Goal: Information Seeking & Learning: Find specific fact

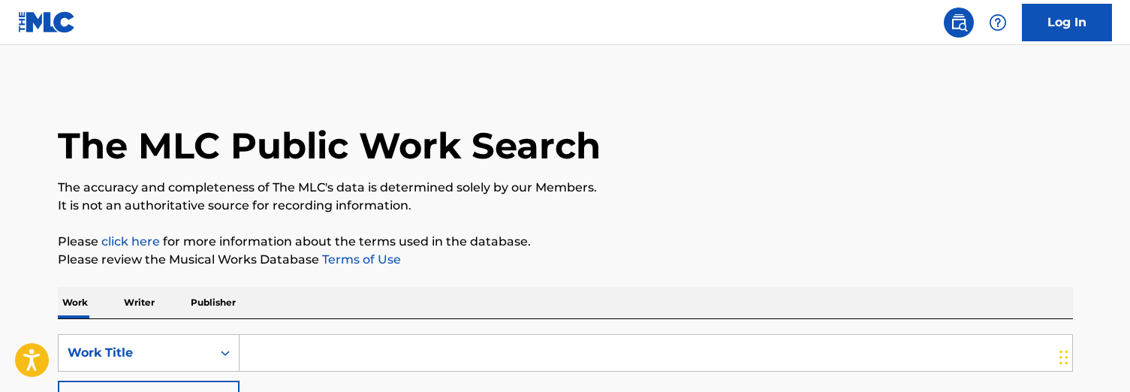
scroll to position [158, 0]
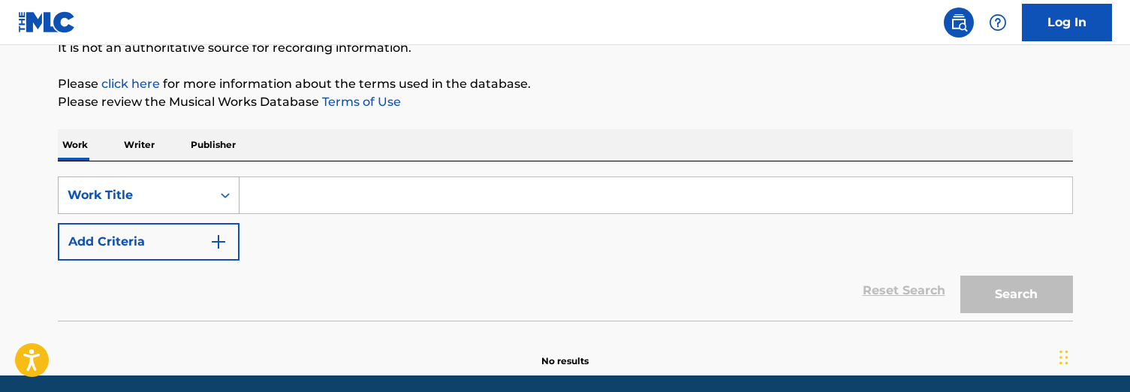
click at [194, 190] on div "Work Title" at bounding box center [135, 195] width 135 height 18
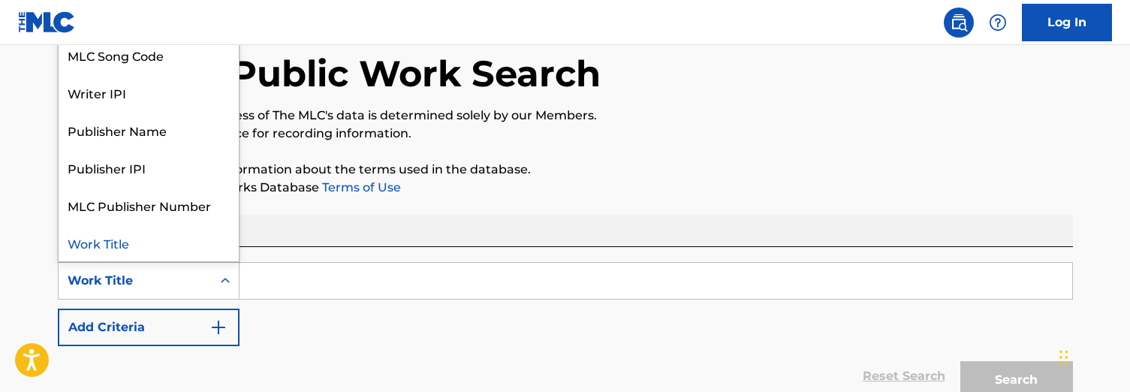
scroll to position [69, 0]
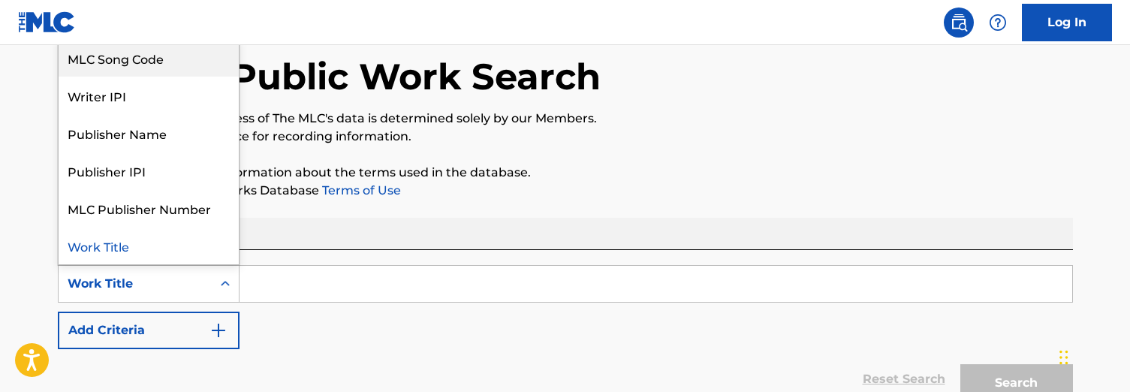
click at [173, 65] on div "MLC Song Code" at bounding box center [149, 58] width 180 height 38
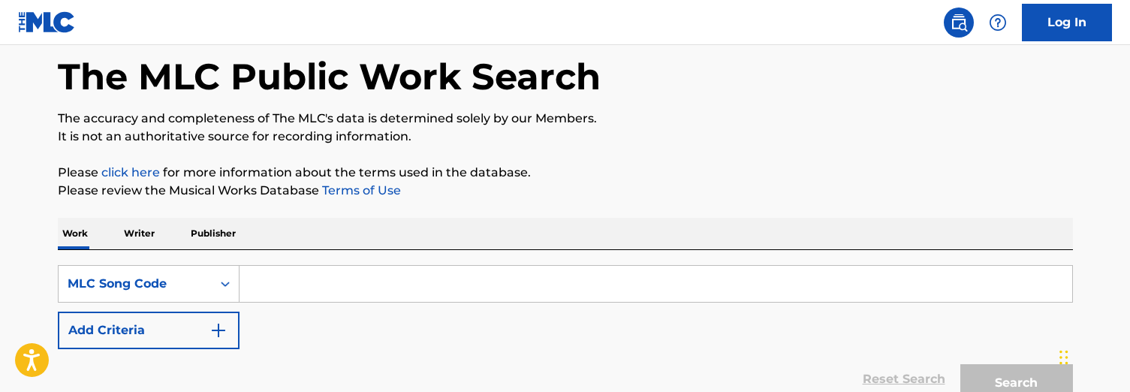
click at [343, 290] on input "Search Form" at bounding box center [655, 284] width 832 height 36
paste input "T96390"
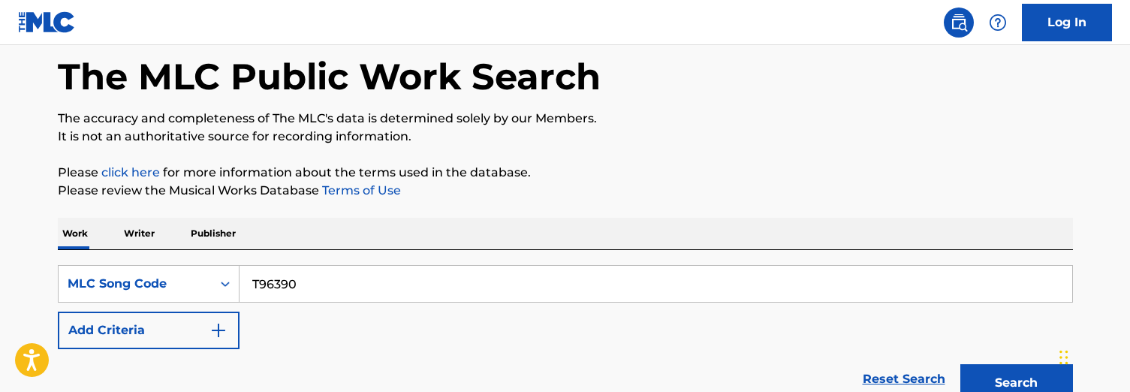
click at [960, 364] on button "Search" at bounding box center [1016, 383] width 113 height 38
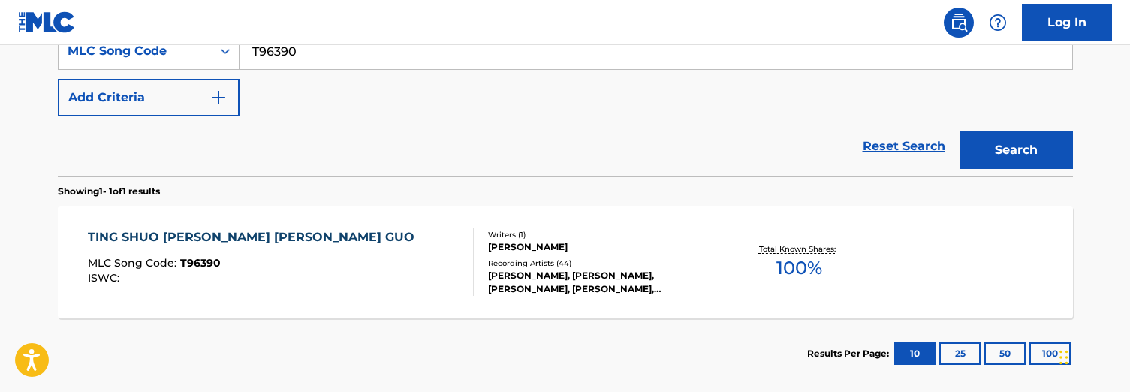
scroll to position [302, 0]
click at [506, 164] on div "Reset Search Search" at bounding box center [565, 146] width 1015 height 60
click at [561, 142] on div "Reset Search Search" at bounding box center [565, 146] width 1015 height 60
drag, startPoint x: 358, startPoint y: 64, endPoint x: 143, endPoint y: 8, distance: 222.6
click at [143, 8] on div "Log In The MLC Public Work Search The accuracy and completeness of The MLC's da…" at bounding box center [565, 83] width 1130 height 770
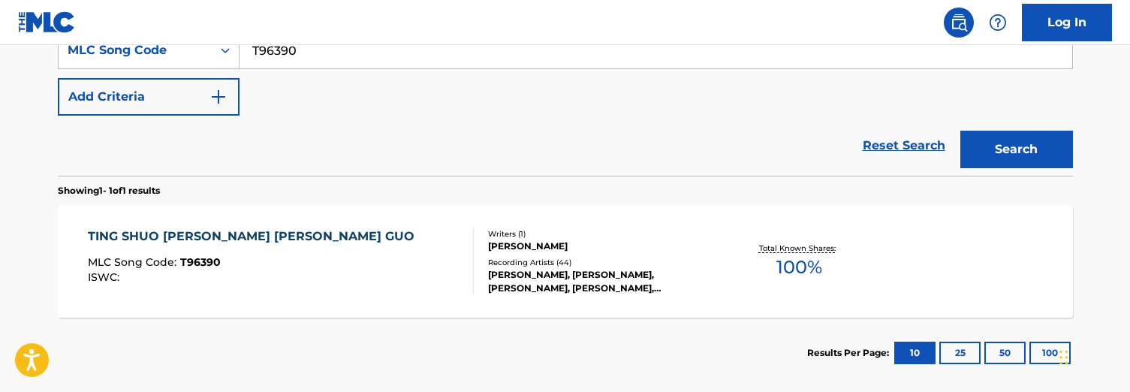
paste input "A95DG"
type input "TA95DG"
click at [960, 131] on button "Search" at bounding box center [1016, 150] width 113 height 38
click at [537, 273] on div "JULIA PENG, JULIA PENG, JULIA PENG, JULIA PENG, JULIA PENG" at bounding box center [601, 281] width 227 height 27
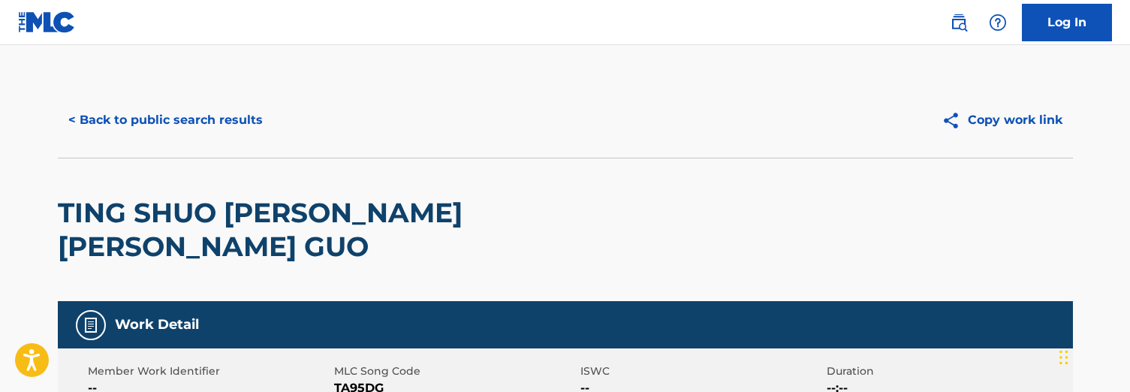
click at [537, 301] on div "Work Detail" at bounding box center [565, 324] width 1015 height 47
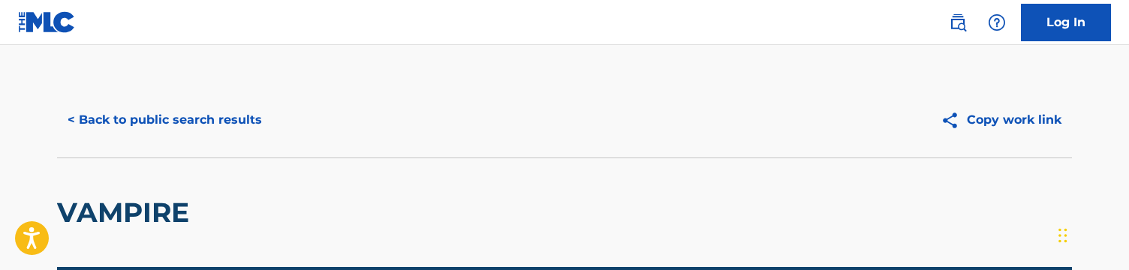
click at [235, 132] on button "< Back to public search results" at bounding box center [164, 120] width 215 height 38
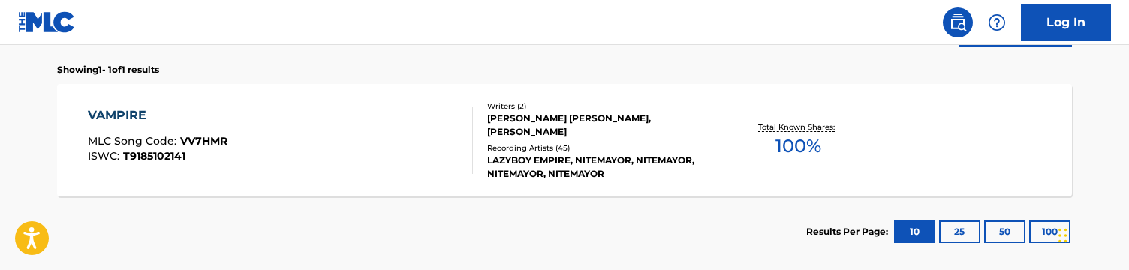
click at [437, 70] on section "Showing 1 - 1 of 1 results" at bounding box center [564, 66] width 1015 height 22
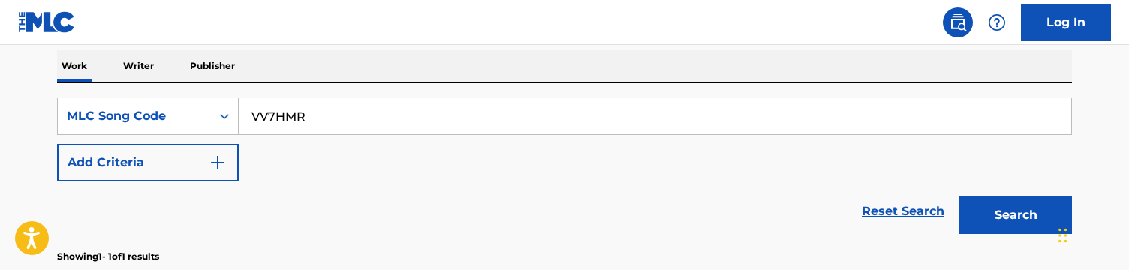
scroll to position [235, 0]
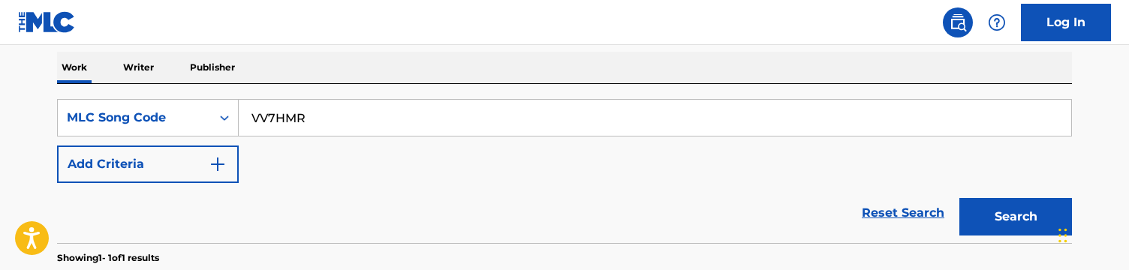
drag, startPoint x: 399, startPoint y: 126, endPoint x: 89, endPoint y: 86, distance: 313.2
click at [89, 86] on div "SearchWithCriteriad81452f2-2e8e-4b76-8a94-9e3506b7e075 MLC Song Code VV7HMR Add…" at bounding box center [564, 163] width 1015 height 159
paste input "ND3MJE"
type input "ND3MJE"
click at [959, 198] on button "Search" at bounding box center [1015, 217] width 113 height 38
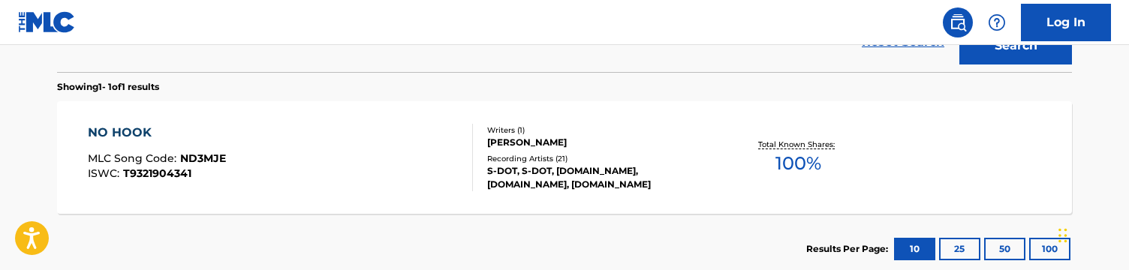
scroll to position [407, 0]
click at [550, 134] on div "Writers ( 1 )" at bounding box center [600, 129] width 227 height 11
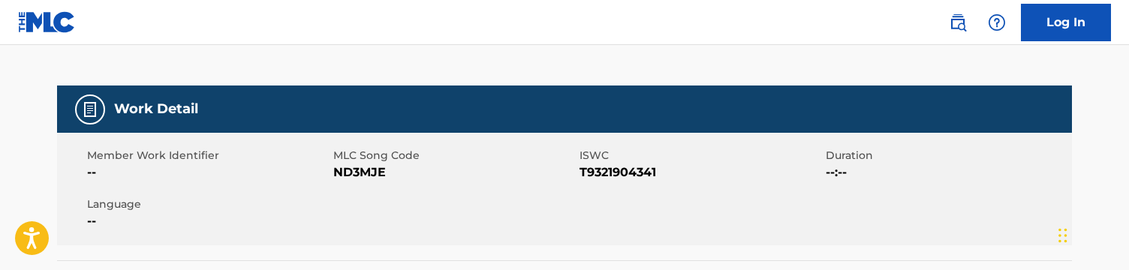
scroll to position [182, 0]
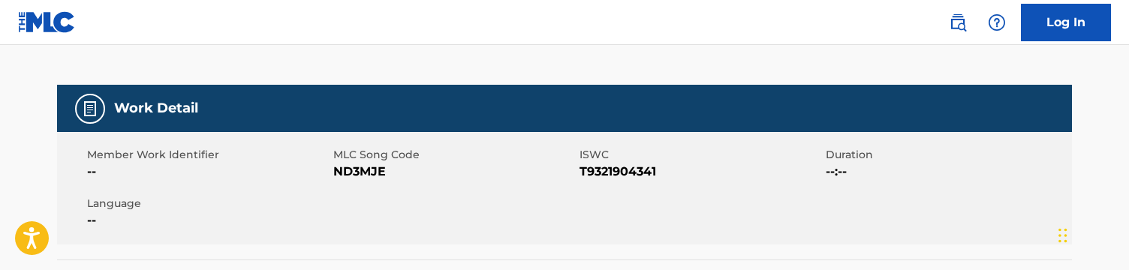
click at [362, 169] on span "ND3MJE" at bounding box center [454, 172] width 242 height 18
copy span "ND3MJE"
click at [510, 117] on div "Work Detail" at bounding box center [564, 108] width 1015 height 47
click at [281, 16] on nav "Log In" at bounding box center [564, 22] width 1129 height 45
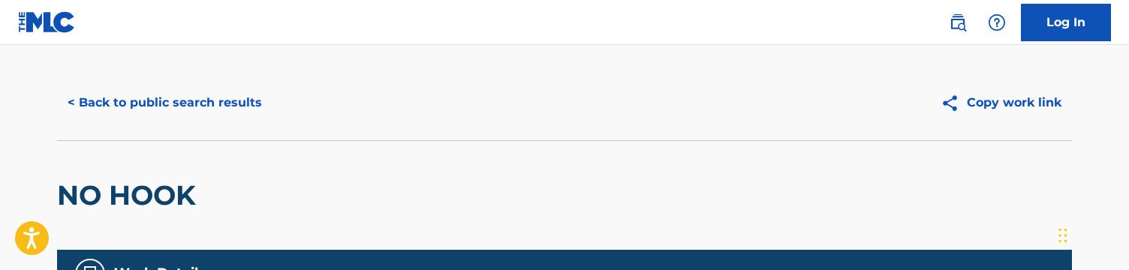
scroll to position [0, 0]
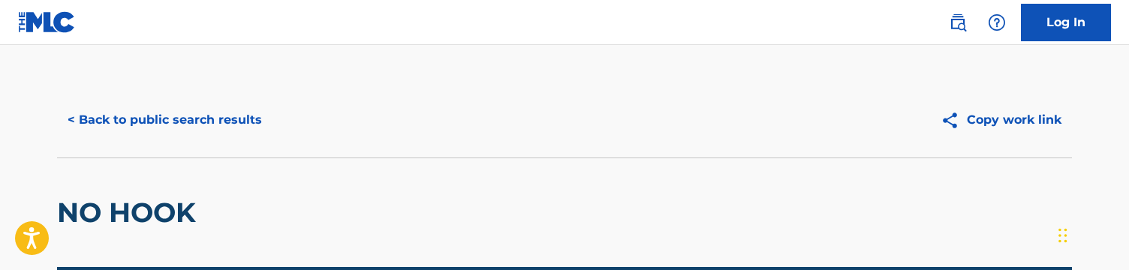
click at [185, 119] on button "< Back to public search results" at bounding box center [164, 120] width 215 height 38
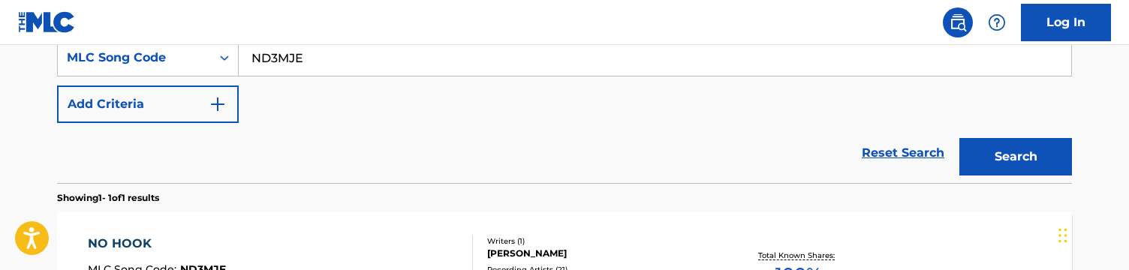
scroll to position [261, 0]
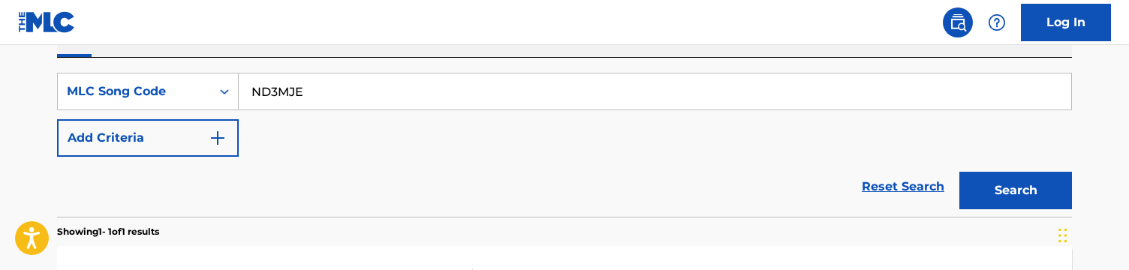
drag, startPoint x: 347, startPoint y: 81, endPoint x: 179, endPoint y: 67, distance: 169.5
click at [179, 67] on div "SearchWithCriteriad81452f2-2e8e-4b76-8a94-9e3506b7e075 MLC Song Code ND3MJE Add…" at bounding box center [564, 137] width 1015 height 159
paste input "N5124P"
drag, startPoint x: 429, startPoint y: 80, endPoint x: 480, endPoint y: 107, distance: 58.1
click at [480, 107] on input "N5124PND3MJE" at bounding box center [655, 92] width 832 height 36
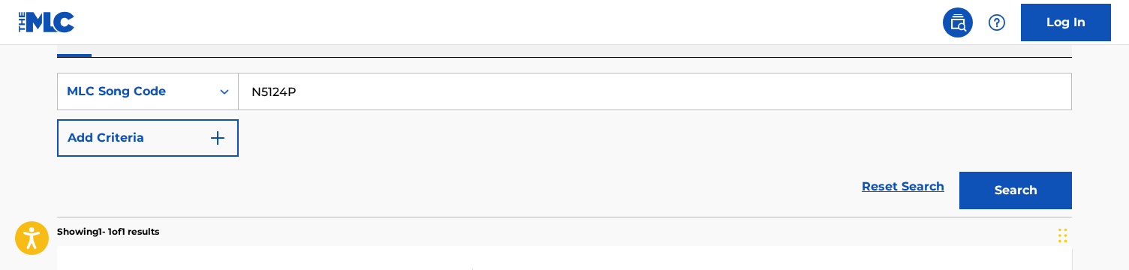
click at [959, 172] on button "Search" at bounding box center [1015, 191] width 113 height 38
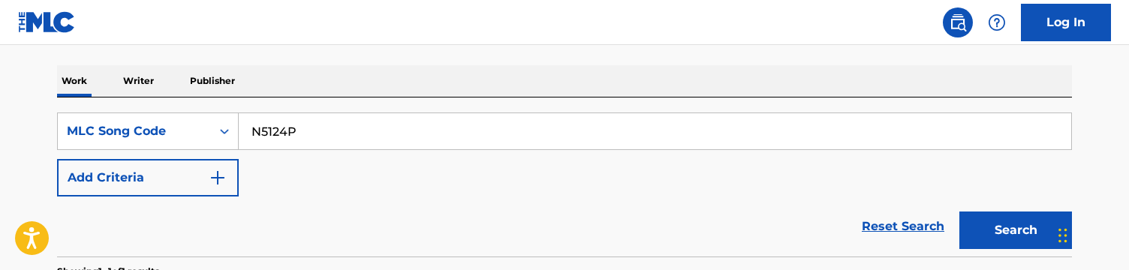
scroll to position [222, 0]
drag, startPoint x: 343, startPoint y: 136, endPoint x: 3, endPoint y: 121, distance: 340.3
click at [3, 121] on main "The MLC Public Work Search The accuracy and completeness of The MLC's data is d…" at bounding box center [564, 149] width 1129 height 653
paste input "L46345"
click at [959, 211] on button "Search" at bounding box center [1015, 230] width 113 height 38
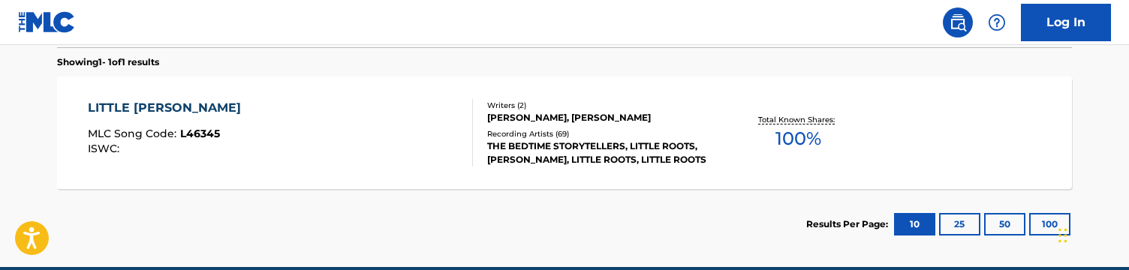
scroll to position [429, 0]
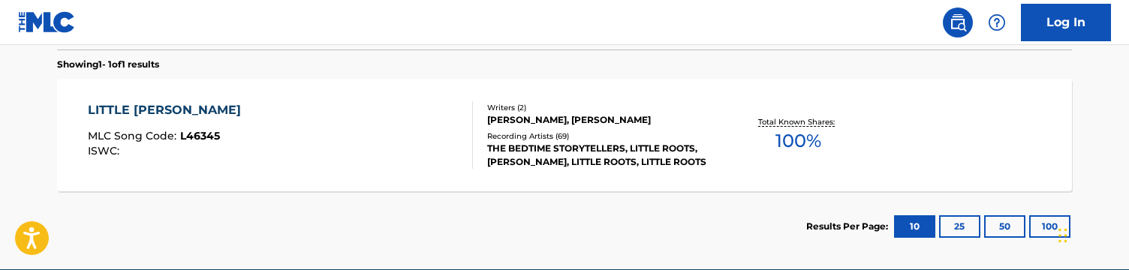
click at [549, 48] on div "Reset Search Search" at bounding box center [564, 19] width 1015 height 60
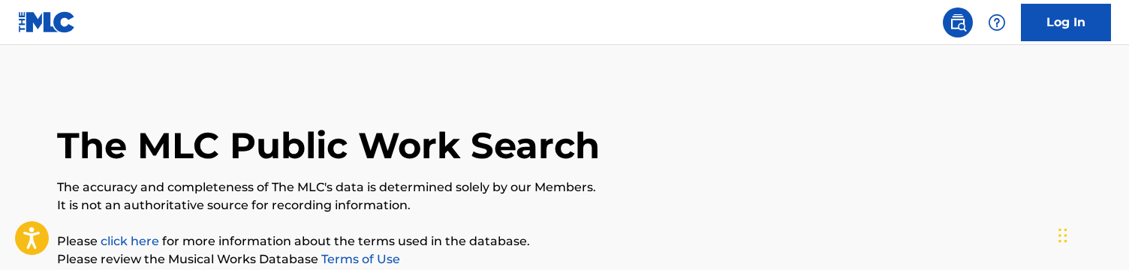
scroll to position [252, 0]
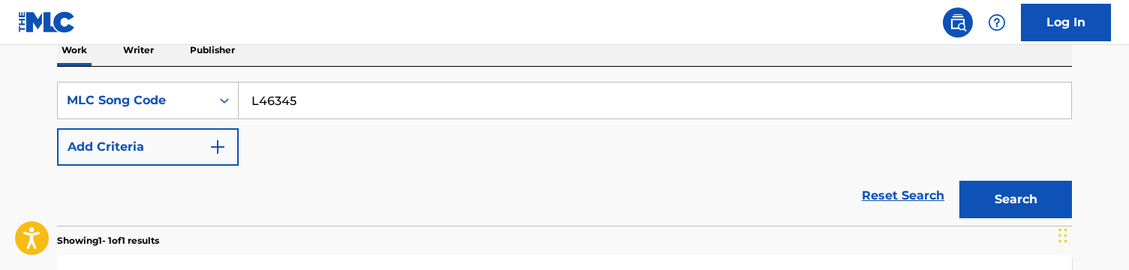
drag, startPoint x: 326, startPoint y: 100, endPoint x: 94, endPoint y: 56, distance: 236.0
click at [94, 56] on div "Work Writer Publisher SearchWithCriteriad81452f2-2e8e-4b76-8a94-9e3506b7e075 ML…" at bounding box center [564, 237] width 1015 height 404
paste input "SC26KU"
type input "SC26KU"
click at [959, 181] on button "Search" at bounding box center [1015, 200] width 113 height 38
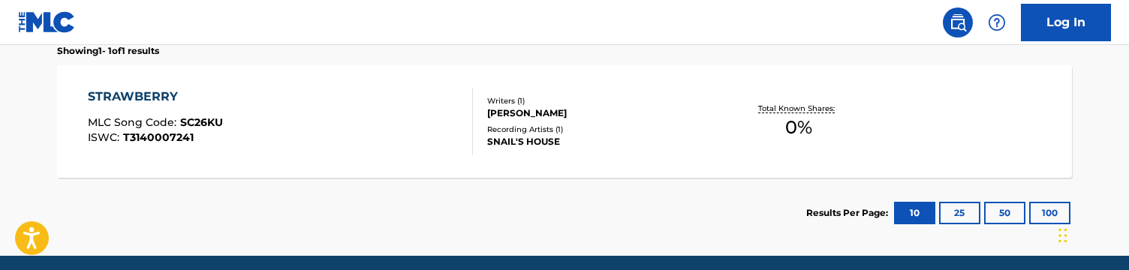
scroll to position [438, 0]
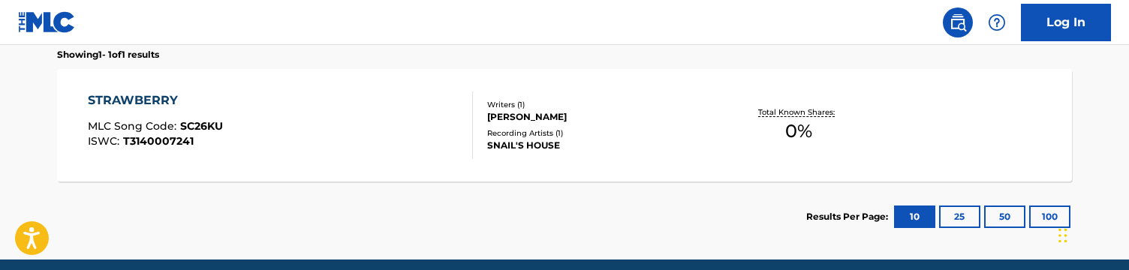
click at [459, 154] on div "STRAWBERRY MLC Song Code : SC26KU ISWC : T3140007241" at bounding box center [281, 126] width 386 height 68
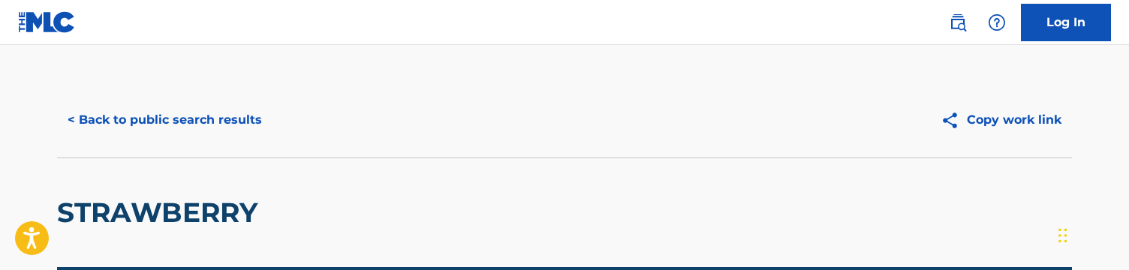
click at [150, 120] on button "< Back to public search results" at bounding box center [164, 120] width 215 height 38
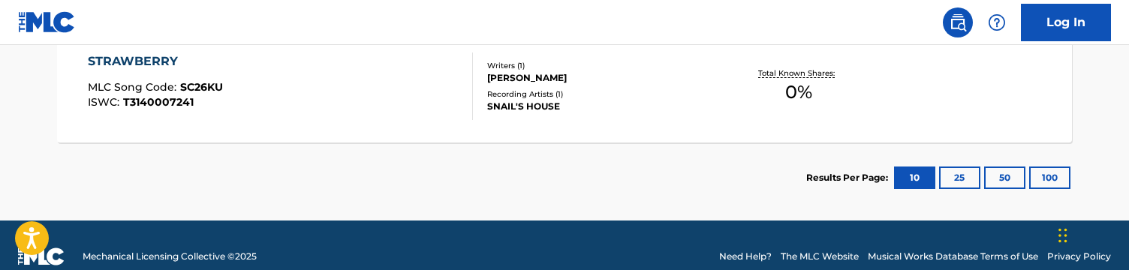
click at [260, 106] on div "STRAWBERRY MLC Song Code : SC26KU ISWC : T3140007241" at bounding box center [281, 87] width 386 height 68
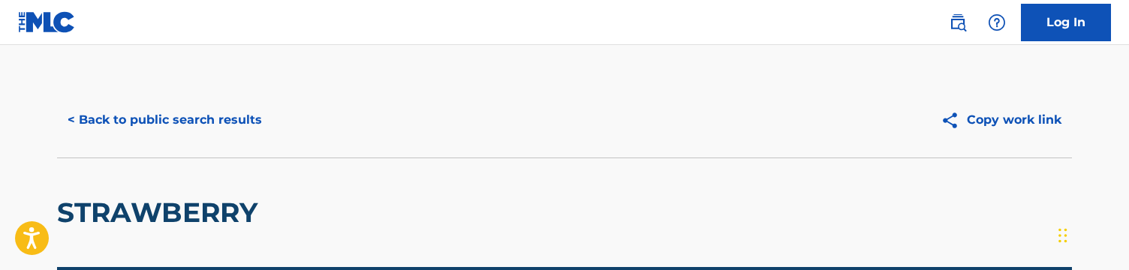
click at [260, 103] on button "< Back to public search results" at bounding box center [164, 120] width 215 height 38
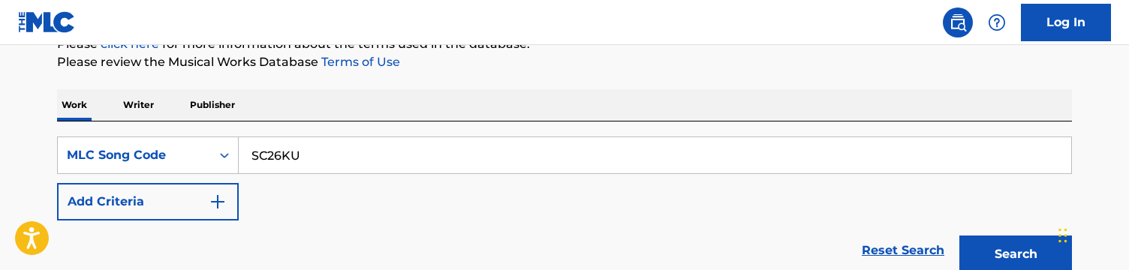
scroll to position [200, 0]
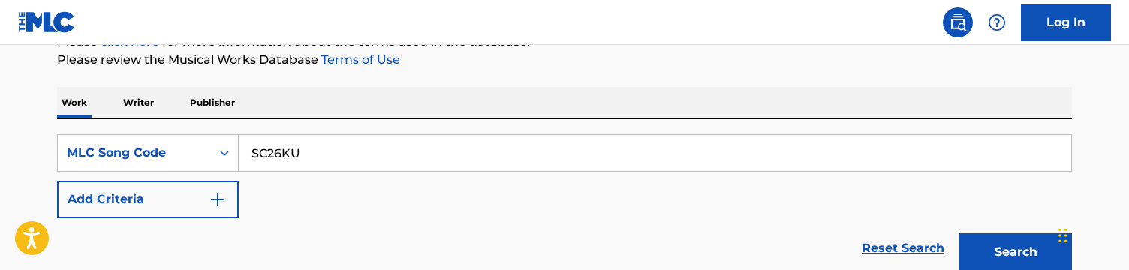
drag, startPoint x: 412, startPoint y: 146, endPoint x: 0, endPoint y: 106, distance: 413.9
click at [0, 106] on main "The MLC Public Work Search The accuracy and completeness of The MLC's data is d…" at bounding box center [564, 171] width 1129 height 653
click at [463, 140] on input "SC26KU" at bounding box center [655, 153] width 832 height 36
drag, startPoint x: 474, startPoint y: 156, endPoint x: 585, endPoint y: 156, distance: 111.1
click at [585, 156] on input "SC26KU" at bounding box center [655, 153] width 832 height 36
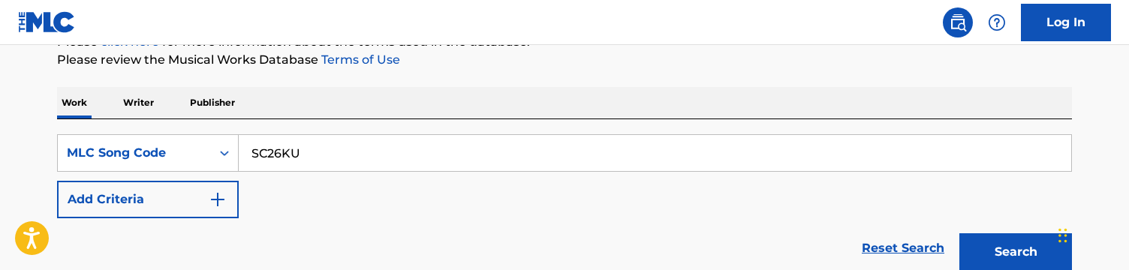
paste input "RA6DKY"
click at [959, 233] on button "Search" at bounding box center [1015, 252] width 113 height 38
click at [583, 134] on div "SearchWithCriteriad81452f2-2e8e-4b76-8a94-9e3506b7e075 MLC Song Code RA6DKY Add…" at bounding box center [564, 198] width 1015 height 159
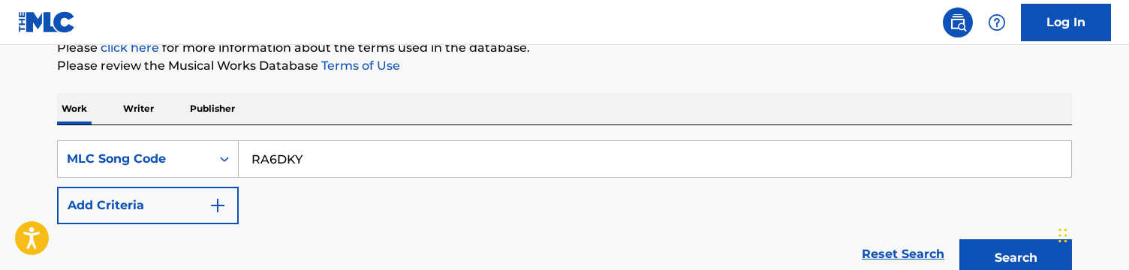
scroll to position [185, 0]
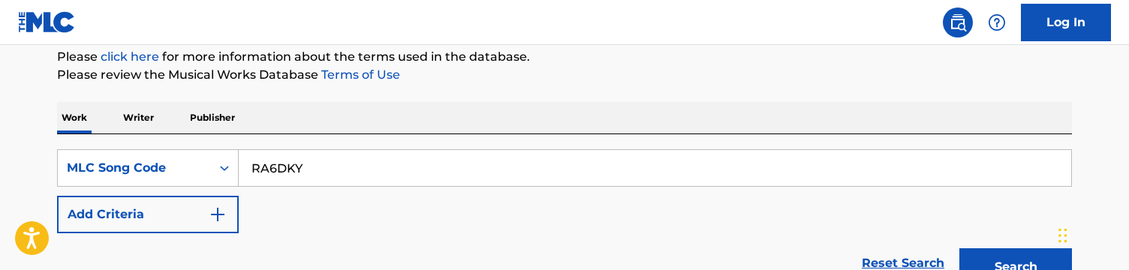
drag, startPoint x: 390, startPoint y: 179, endPoint x: 45, endPoint y: 89, distance: 357.0
click at [45, 89] on div "The MLC Public Work Search The accuracy and completeness of The MLC's data is d…" at bounding box center [564, 202] width 1051 height 608
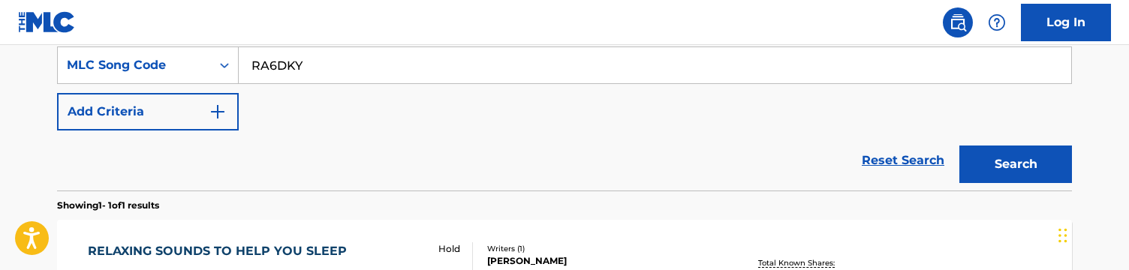
scroll to position [296, 0]
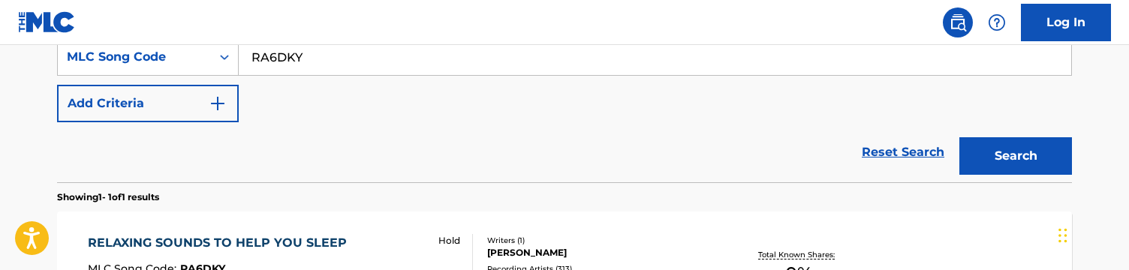
click at [330, 55] on input "RA6DKY" at bounding box center [655, 57] width 832 height 36
click at [959, 137] on button "Search" at bounding box center [1015, 156] width 113 height 38
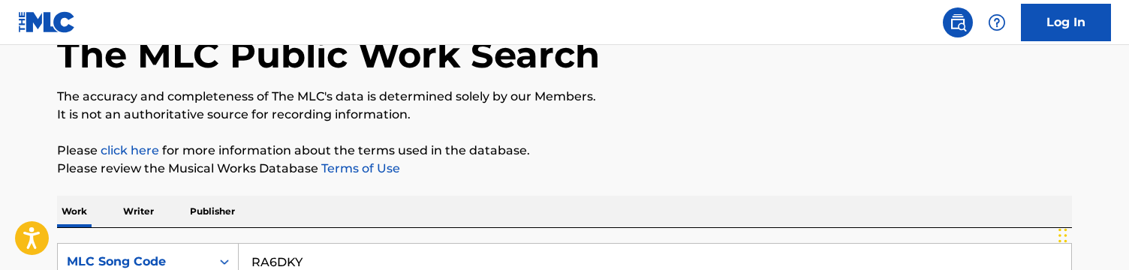
scroll to position [111, 0]
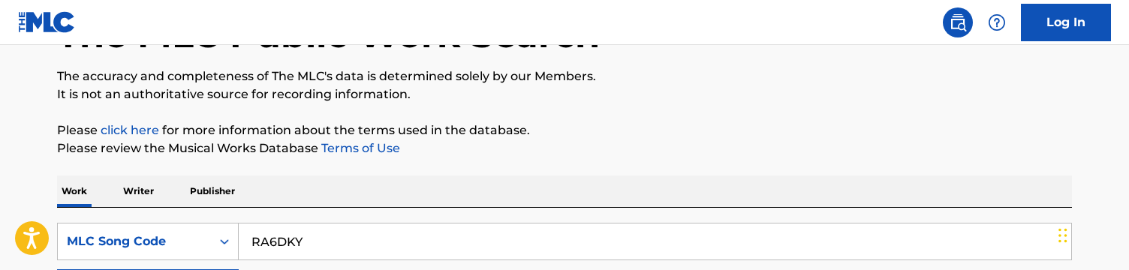
drag, startPoint x: 96, startPoint y: 185, endPoint x: -142, endPoint y: 148, distance: 240.7
click at [0, 148] on html "Accessibility Screen-Reader Guide, Feedback, and Issue Reporting | New window L…" at bounding box center [564, 24] width 1129 height 270
paste input "DA1DF5"
type input "DA1DF5"
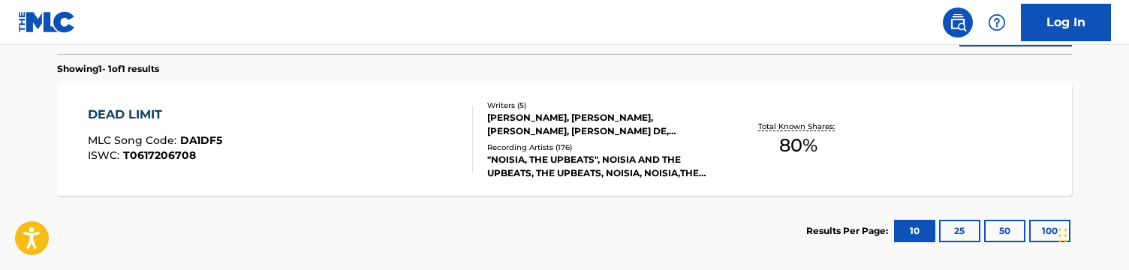
scroll to position [425, 0]
click at [230, 152] on div "DEAD LIMIT MLC Song Code : DA1DF5 ISWC : T0617206708" at bounding box center [281, 139] width 386 height 68
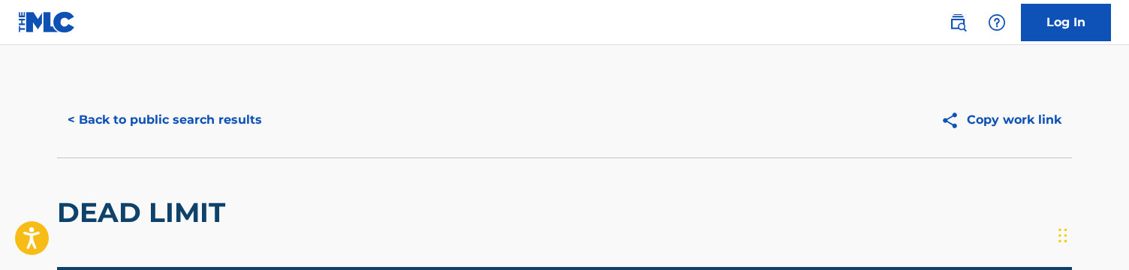
click at [205, 125] on button "< Back to public search results" at bounding box center [164, 120] width 215 height 38
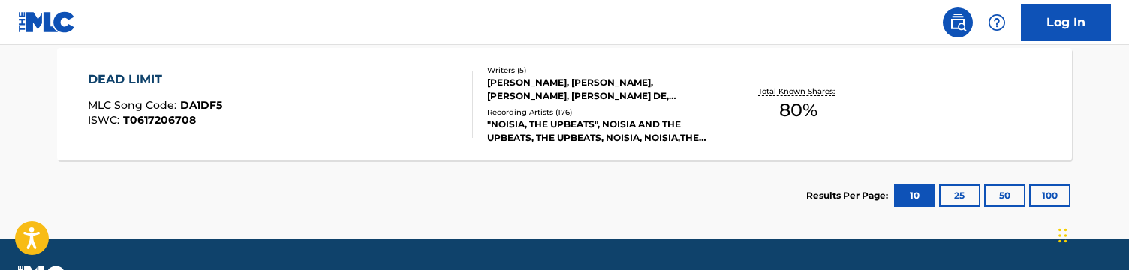
scroll to position [457, 0]
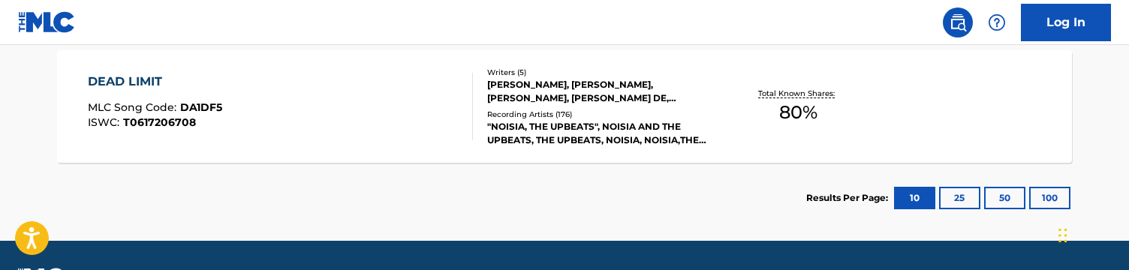
click at [371, 116] on div "DEAD LIMIT MLC Song Code : DA1DF5 ISWC : T0617206708" at bounding box center [281, 107] width 386 height 68
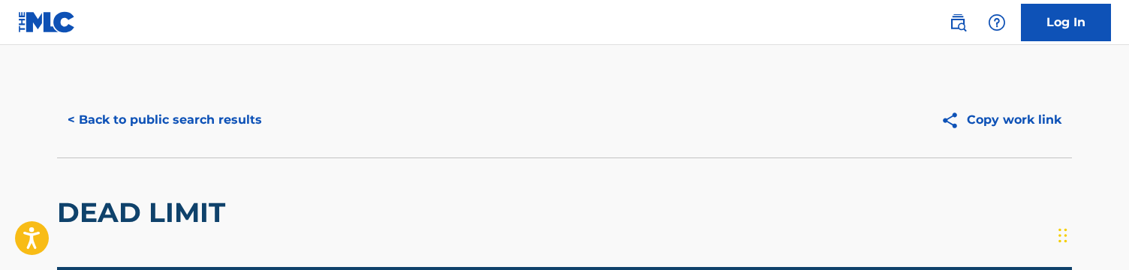
click at [204, 103] on button "< Back to public search results" at bounding box center [164, 120] width 215 height 38
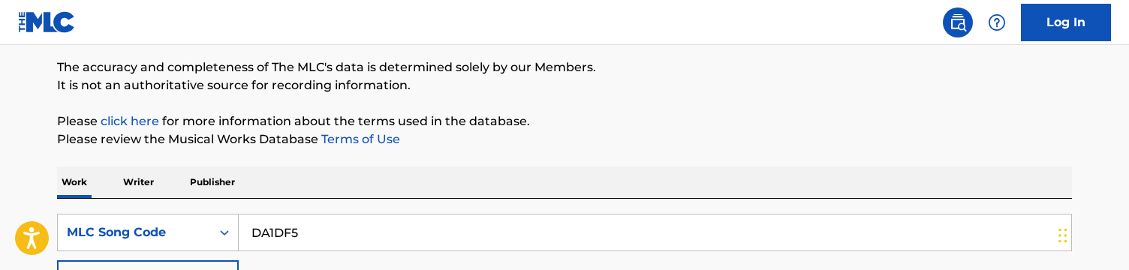
scroll to position [156, 0]
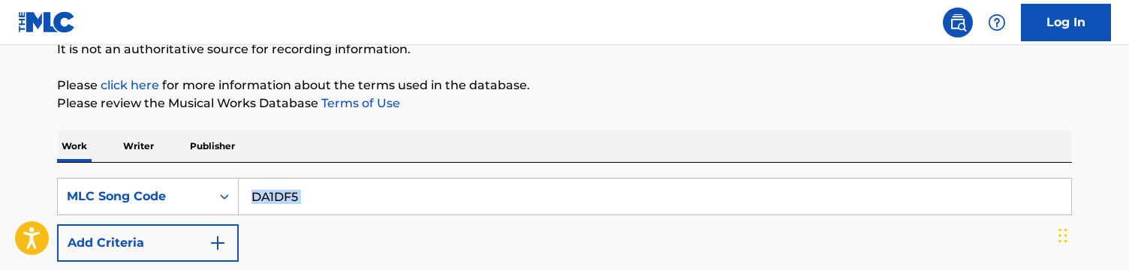
drag, startPoint x: 354, startPoint y: 222, endPoint x: 331, endPoint y: 208, distance: 27.3
click at [332, 211] on div "SearchWithCriteriad81452f2-2e8e-4b76-8a94-9e3506b7e075 MLC Song Code DA1DF5 Add…" at bounding box center [564, 220] width 1015 height 84
drag, startPoint x: 227, startPoint y: 185, endPoint x: 104, endPoint y: 182, distance: 122.4
click at [104, 182] on div "SearchWithCriteriad81452f2-2e8e-4b76-8a94-9e3506b7e075 MLC Song Code DA1DF5" at bounding box center [564, 197] width 1015 height 38
paste input "N5124S"
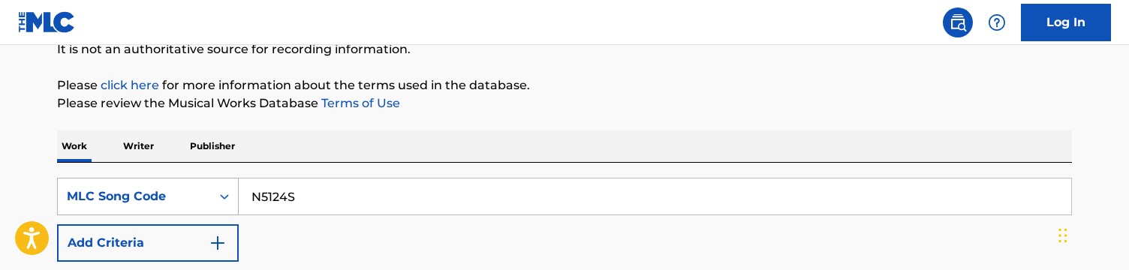
type input "N5124S"
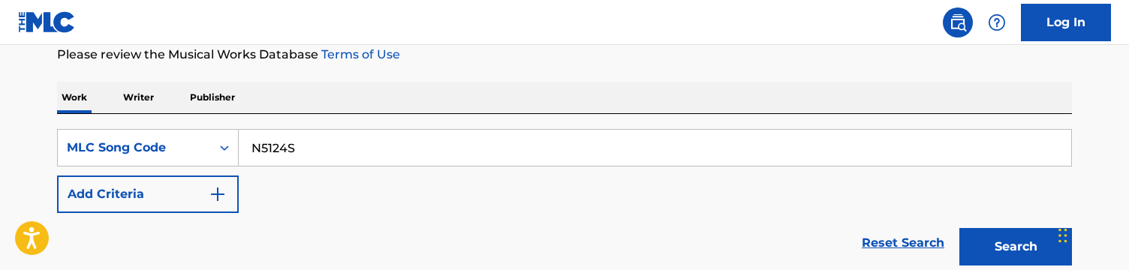
scroll to position [204, 0]
click at [486, 146] on input "N5124S" at bounding box center [655, 149] width 832 height 36
click at [513, 195] on div "SearchWithCriteriad81452f2-2e8e-4b76-8a94-9e3506b7e075 MLC Song Code N5124S Add…" at bounding box center [564, 172] width 1015 height 84
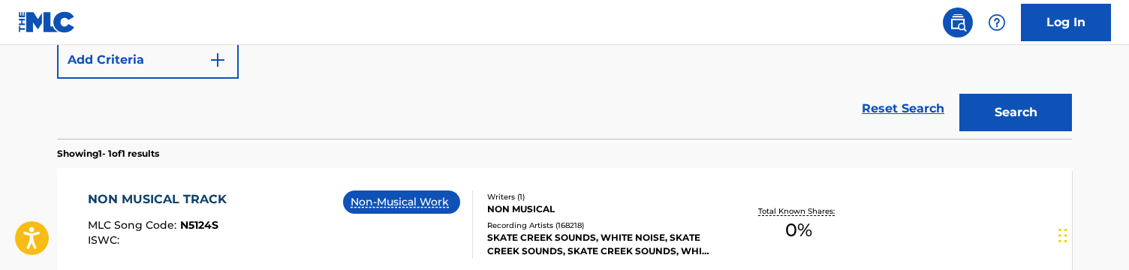
scroll to position [297, 0]
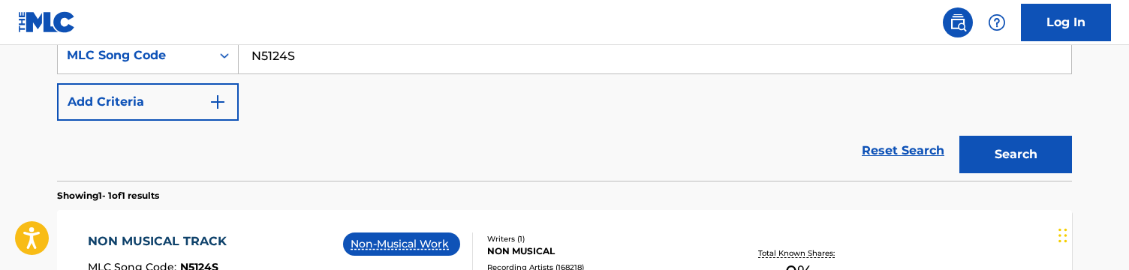
click at [513, 212] on div "NON MUSICAL TRACK MLC Song Code : N5124S ISWC : Non-Musical Work Writers ( 1 ) …" at bounding box center [564, 266] width 1015 height 113
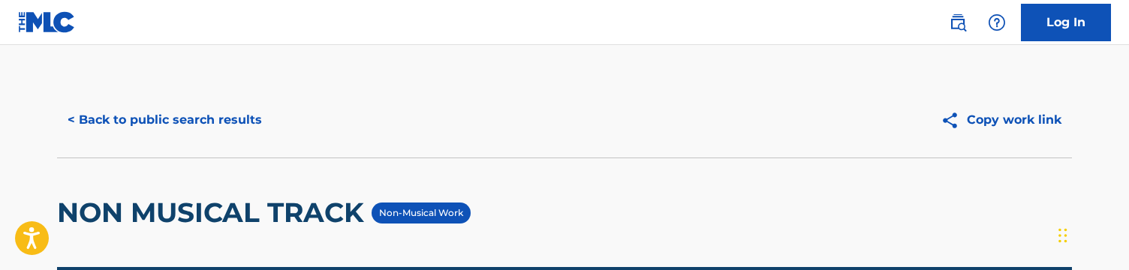
click at [202, 105] on button "< Back to public search results" at bounding box center [164, 120] width 215 height 38
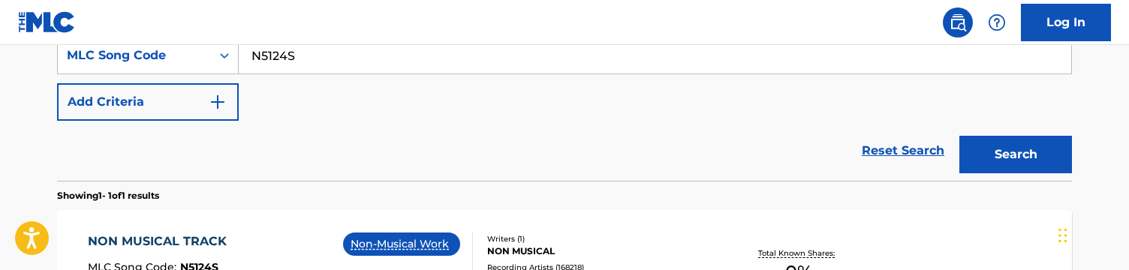
drag, startPoint x: 354, startPoint y: 46, endPoint x: 472, endPoint y: 167, distance: 169.3
click at [472, 167] on form "SearchWithCriteriad81452f2-2e8e-4b76-8a94-9e3506b7e075 MLC Song Code N5124S Add…" at bounding box center [564, 109] width 1015 height 144
paste input "P"
type input "N5124P"
click at [959, 136] on button "Search" at bounding box center [1015, 155] width 113 height 38
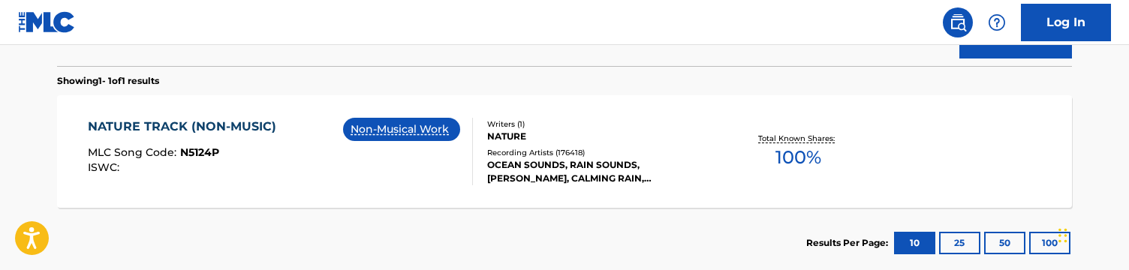
scroll to position [431, 0]
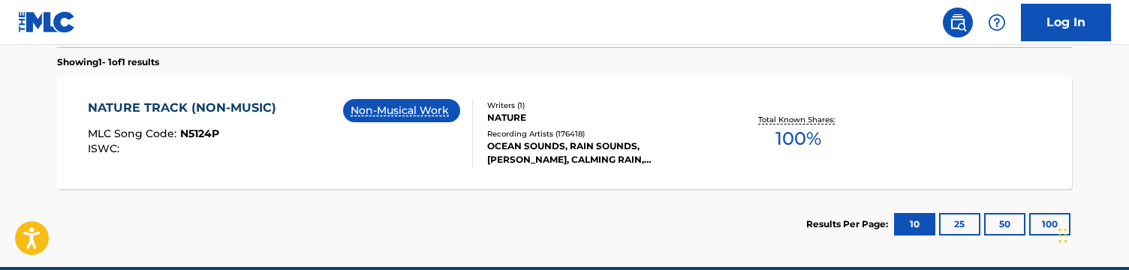
click at [430, 158] on div "Non-Musical Work" at bounding box center [407, 133] width 129 height 68
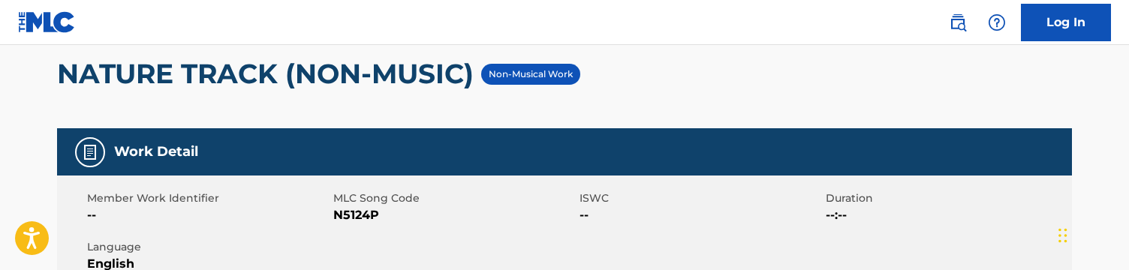
scroll to position [152, 0]
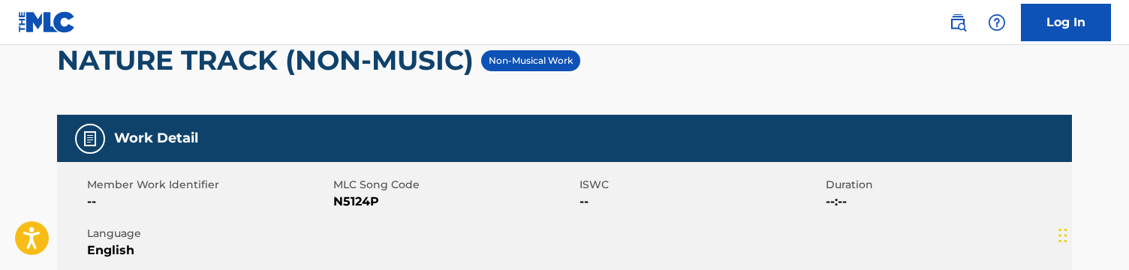
click at [444, 175] on div "Member Work Identifier -- MLC Song Code N5124P ISWC -- Duration --:-- Language …" at bounding box center [564, 218] width 1015 height 113
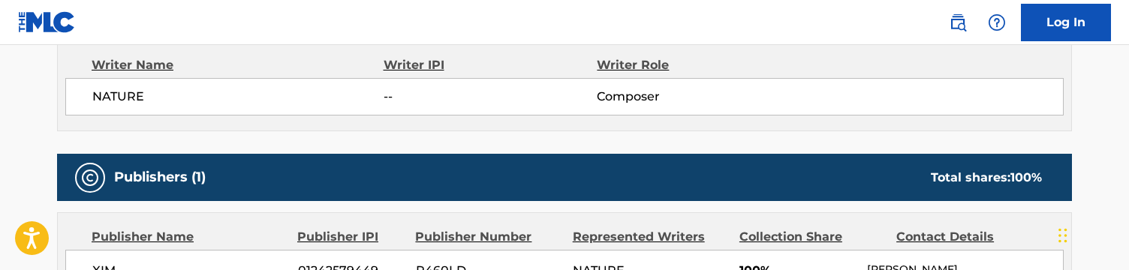
scroll to position [553, 0]
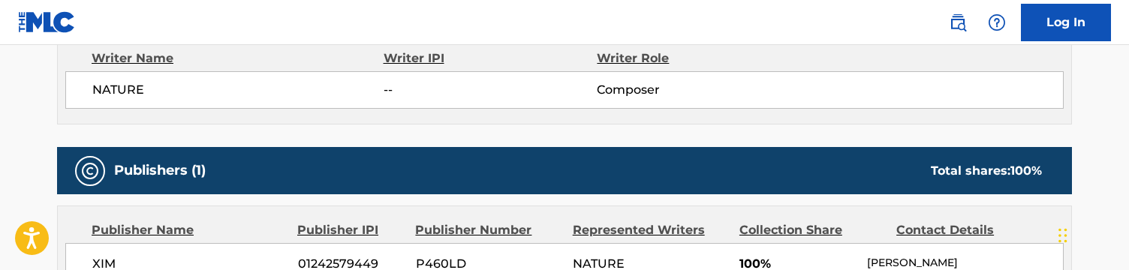
click at [538, 103] on div "NATURE -- Composer" at bounding box center [564, 90] width 998 height 38
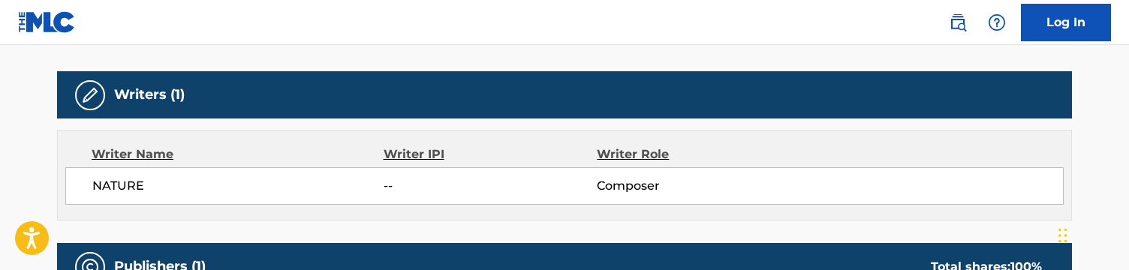
scroll to position [453, 0]
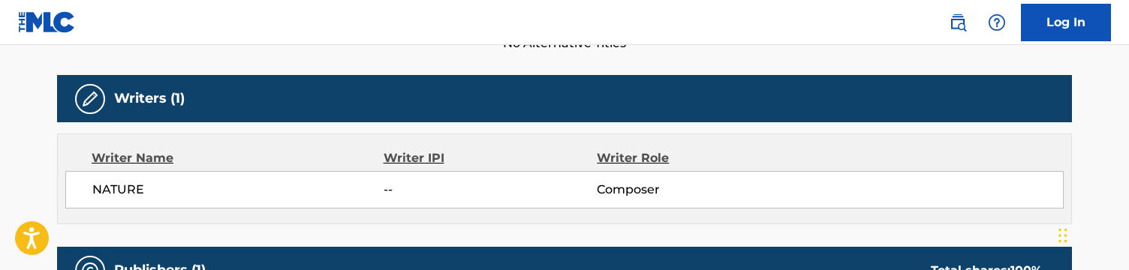
click at [517, 38] on nav "Log In" at bounding box center [564, 22] width 1129 height 45
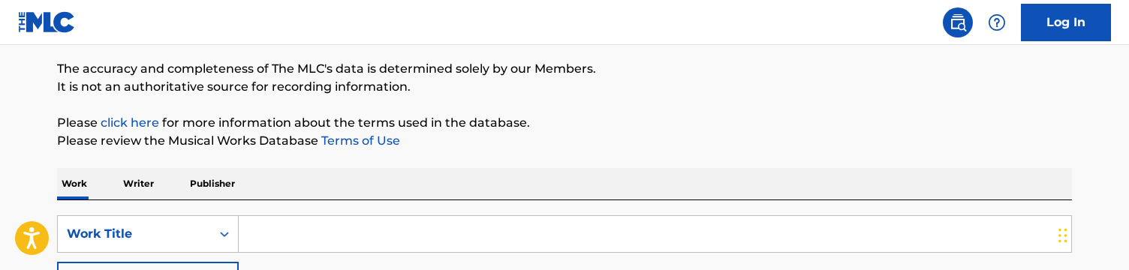
scroll to position [161, 0]
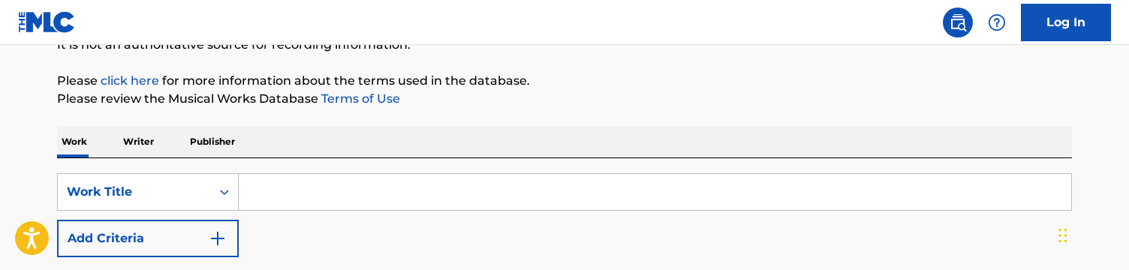
click at [224, 245] on img "Search Form" at bounding box center [218, 239] width 18 height 18
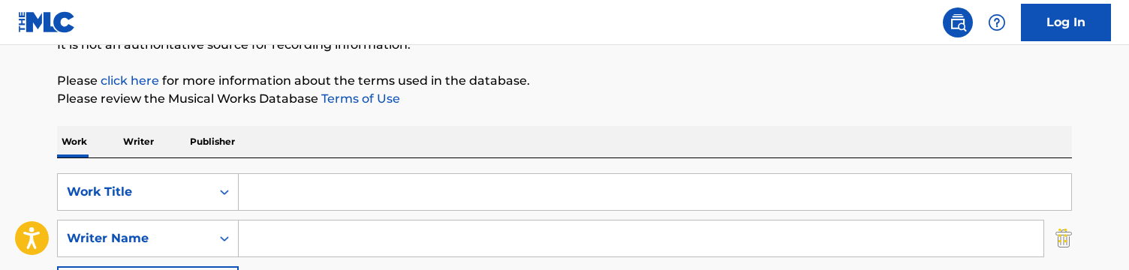
click at [284, 224] on input "Search Form" at bounding box center [641, 239] width 805 height 36
click at [283, 179] on input "Search Form" at bounding box center [655, 192] width 832 height 36
paste input "Dead Limit - Teddy Killerz Remix"
type input "Dead Limit - Teddy Killerz Remix"
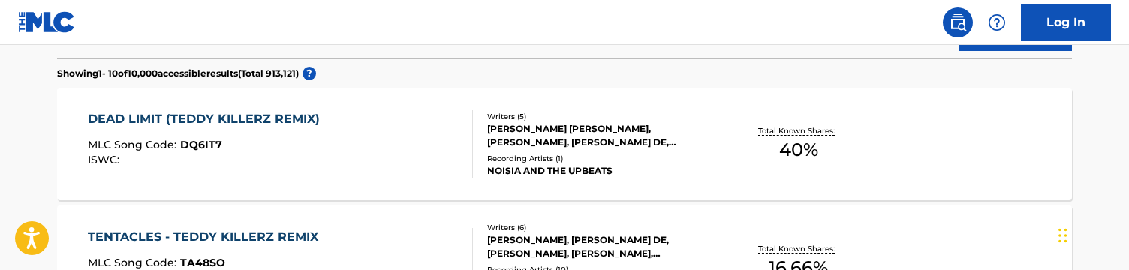
scroll to position [467, 0]
click at [336, 138] on div "DEAD LIMIT (TEDDY KILLERZ REMIX) MLC Song Code : DQ6IT7 ISWC :" at bounding box center [281, 144] width 386 height 68
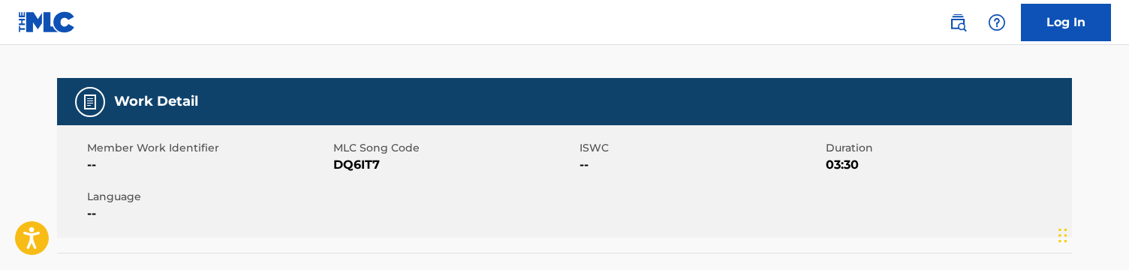
scroll to position [206, 0]
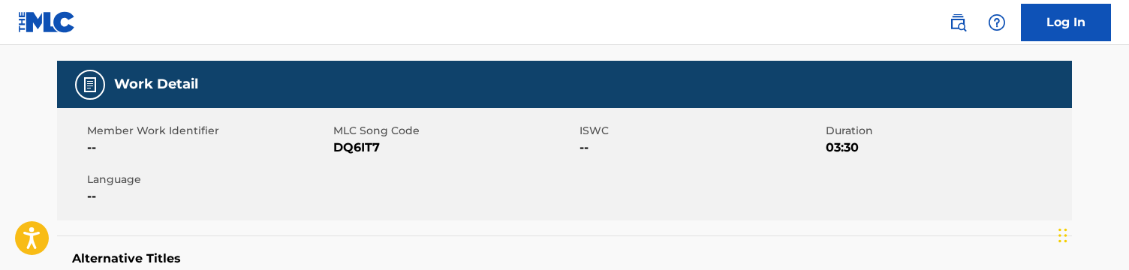
click at [352, 148] on span "DQ6IT7" at bounding box center [454, 148] width 242 height 18
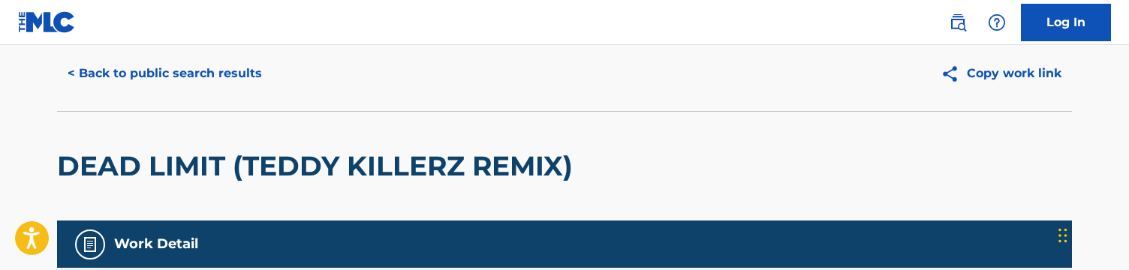
scroll to position [62, 0]
